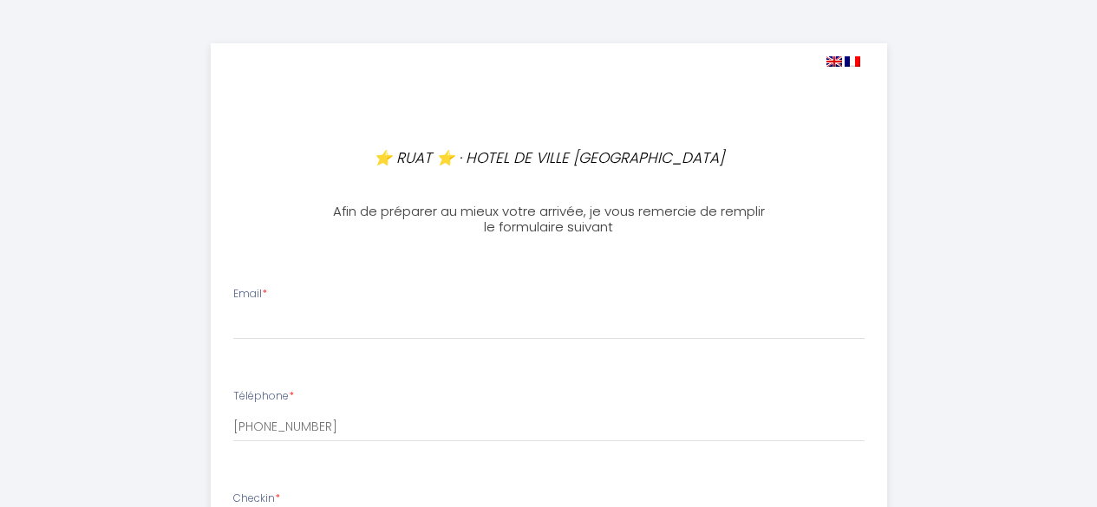
select select
click at [834, 62] on img at bounding box center [834, 61] width 16 height 10
select select
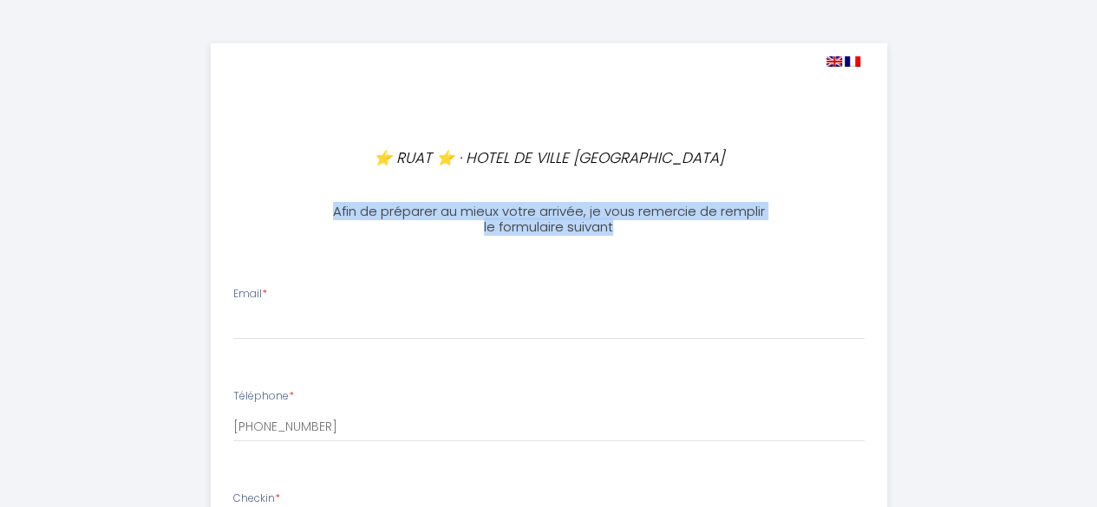
drag, startPoint x: 678, startPoint y: 226, endPoint x: 328, endPoint y: 212, distance: 350.6
click at [328, 212] on h3 "Afin de préparer au mieux votre arrivée, je vous remercie de remplir le formula…" at bounding box center [549, 219] width 442 height 31
copy h3 "Afin de préparer au mieux votre arrivée, je vous remercie de remplir le formula…"
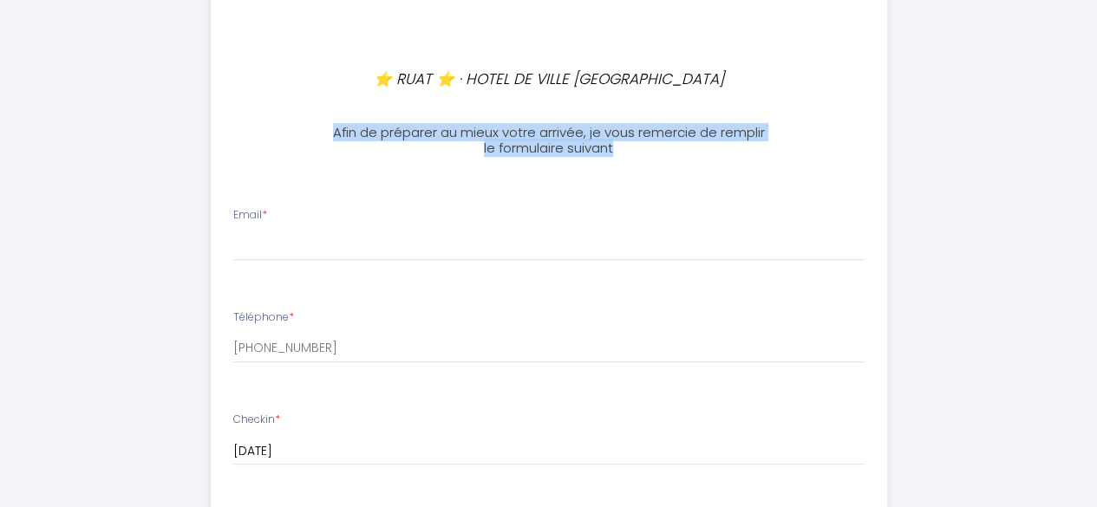
scroll to position [173, 0]
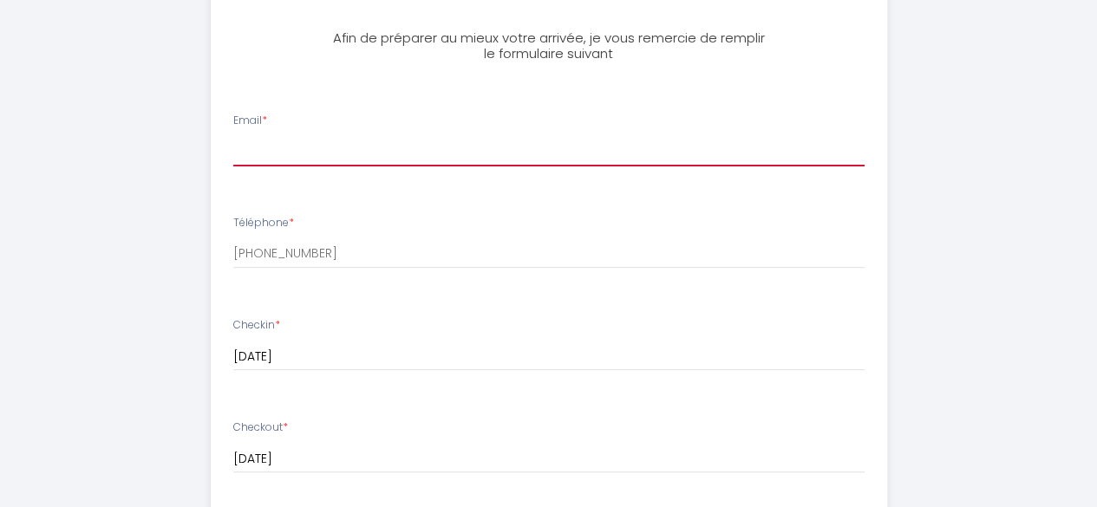
click at [360, 150] on input "Email *" at bounding box center [548, 150] width 631 height 31
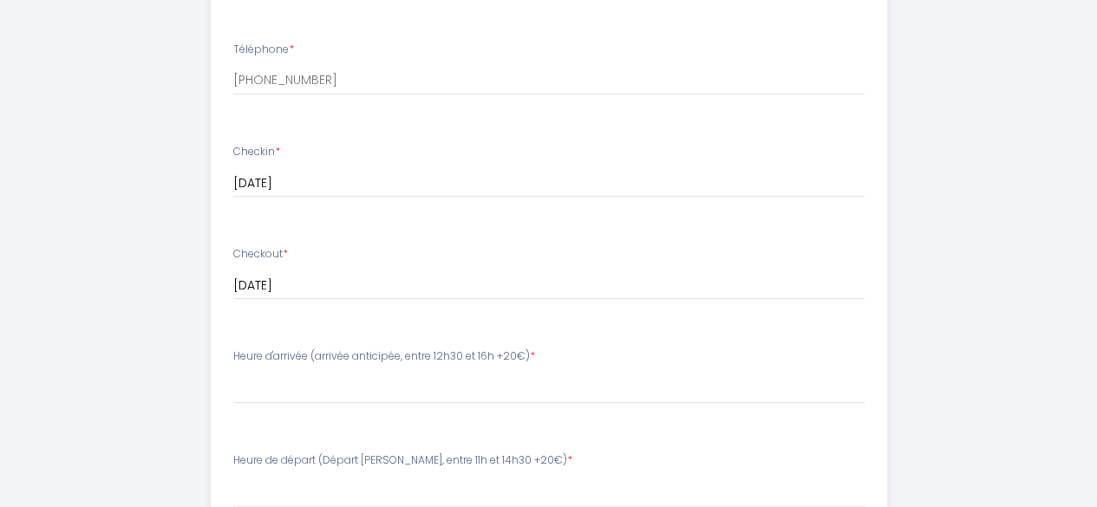
scroll to position [434, 0]
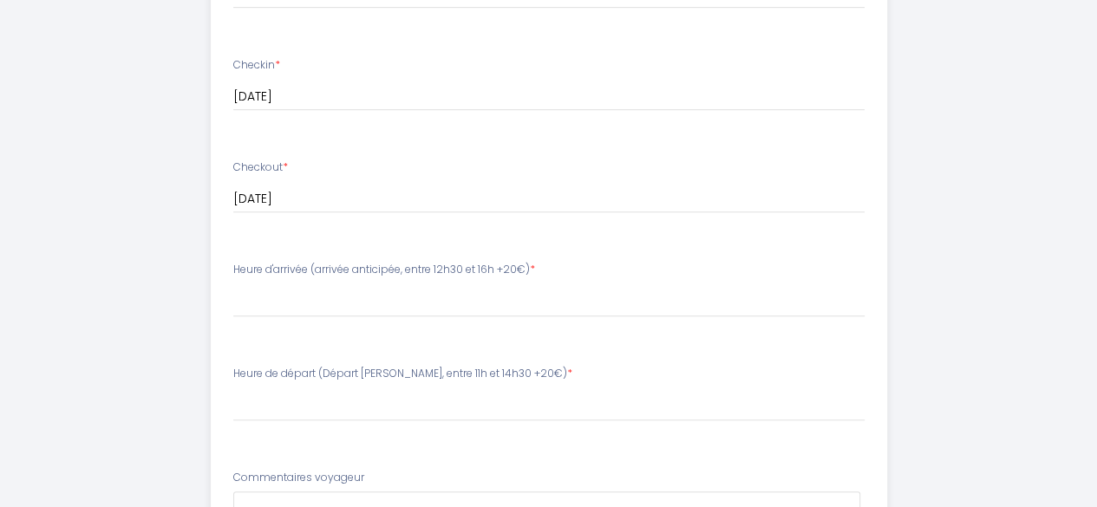
type input "[EMAIL_ADDRESS][DOMAIN_NAME]"
click at [340, 298] on select "16:00 16:30 17:00 17:30 18:00 18:30 19:00 19:30 20:00 20:30 21:00 21:30 22:00 2…" at bounding box center [548, 300] width 631 height 33
select select "16:00"
click at [233, 284] on select "16:00 16:30 17:00 17:30 18:00 18:30 19:00 19:30 20:00 20:30 21:00 21:30 22:00 2…" at bounding box center [548, 300] width 631 height 33
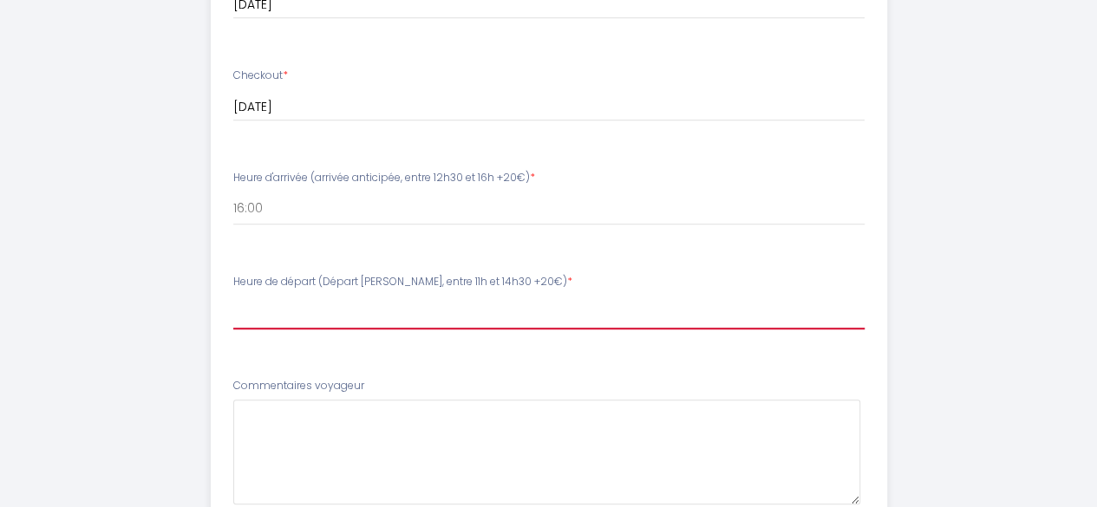
click at [364, 301] on select "00:00 00:30 01:00 01:30 02:00 02:30 03:00 03:30 04:00 04:30 05:00 05:30 06:00 0…" at bounding box center [548, 313] width 631 height 33
select select "11:00"
click at [233, 297] on select "00:00 00:30 01:00 01:30 02:00 02:30 03:00 03:30 04:00 04:30 05:00 05:30 06:00 0…" at bounding box center [548, 313] width 631 height 33
click at [95, 277] on div "⭐️ RUAT ⭐️ · HOTEL DE VILLE BORDEAUX GRAND T2 STANDING Afin de préparer au mieu…" at bounding box center [549, 152] width 1014 height 1354
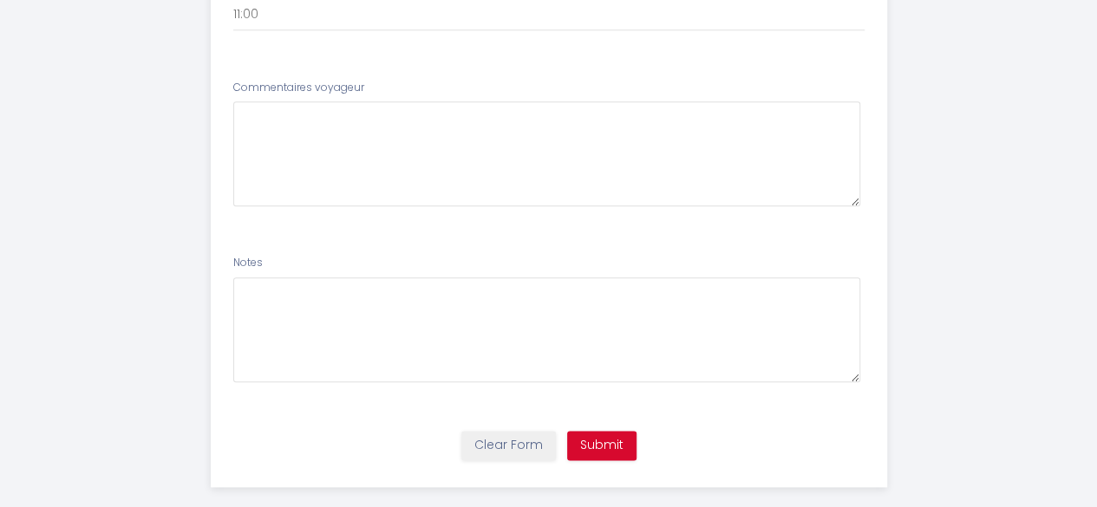
scroll to position [845, 0]
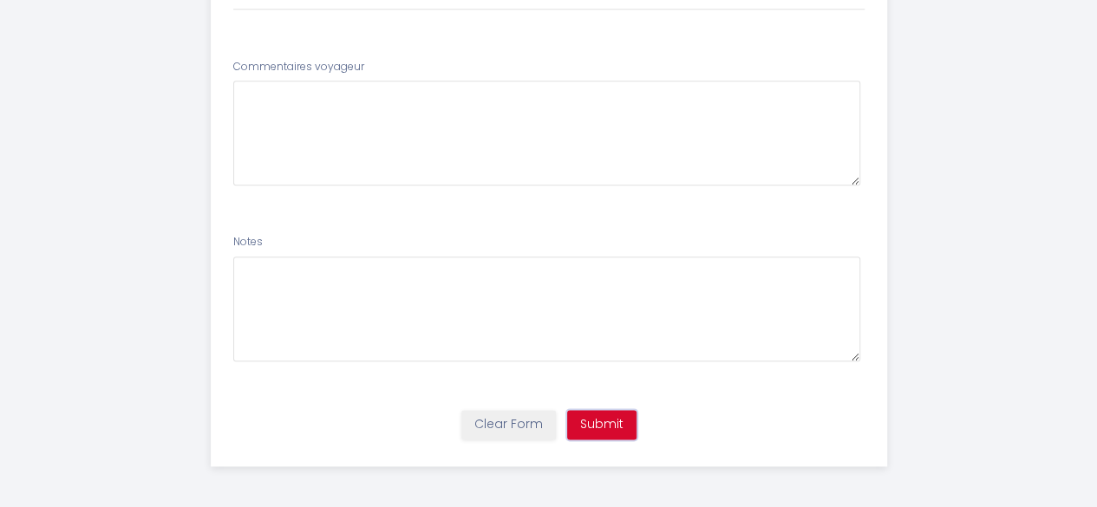
click at [615, 419] on button "Submit" at bounding box center [601, 424] width 69 height 29
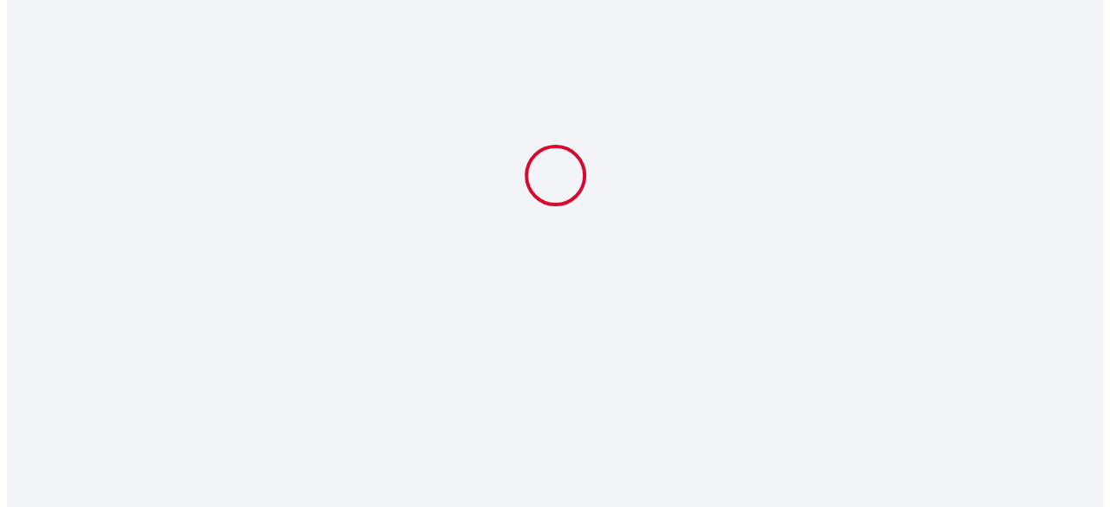
scroll to position [0, 0]
select select "11:00"
